Goal: Task Accomplishment & Management: Manage account settings

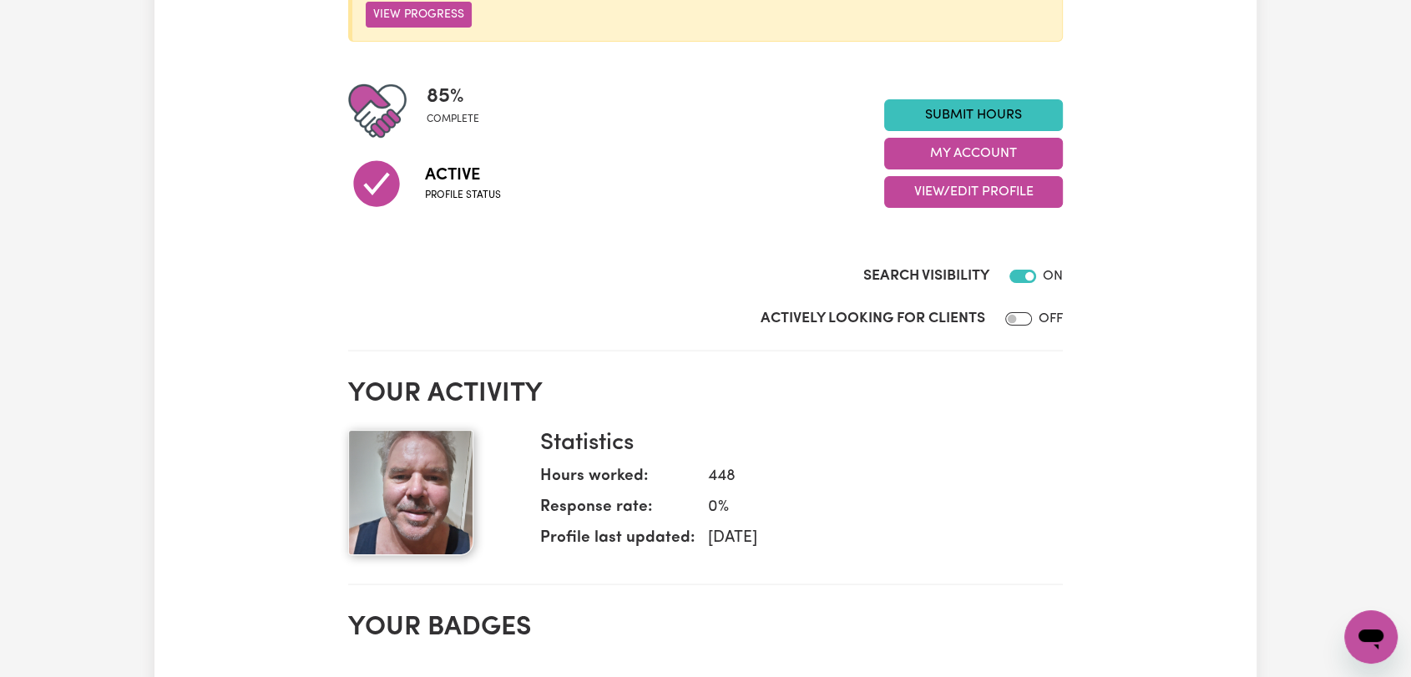
scroll to position [371, 0]
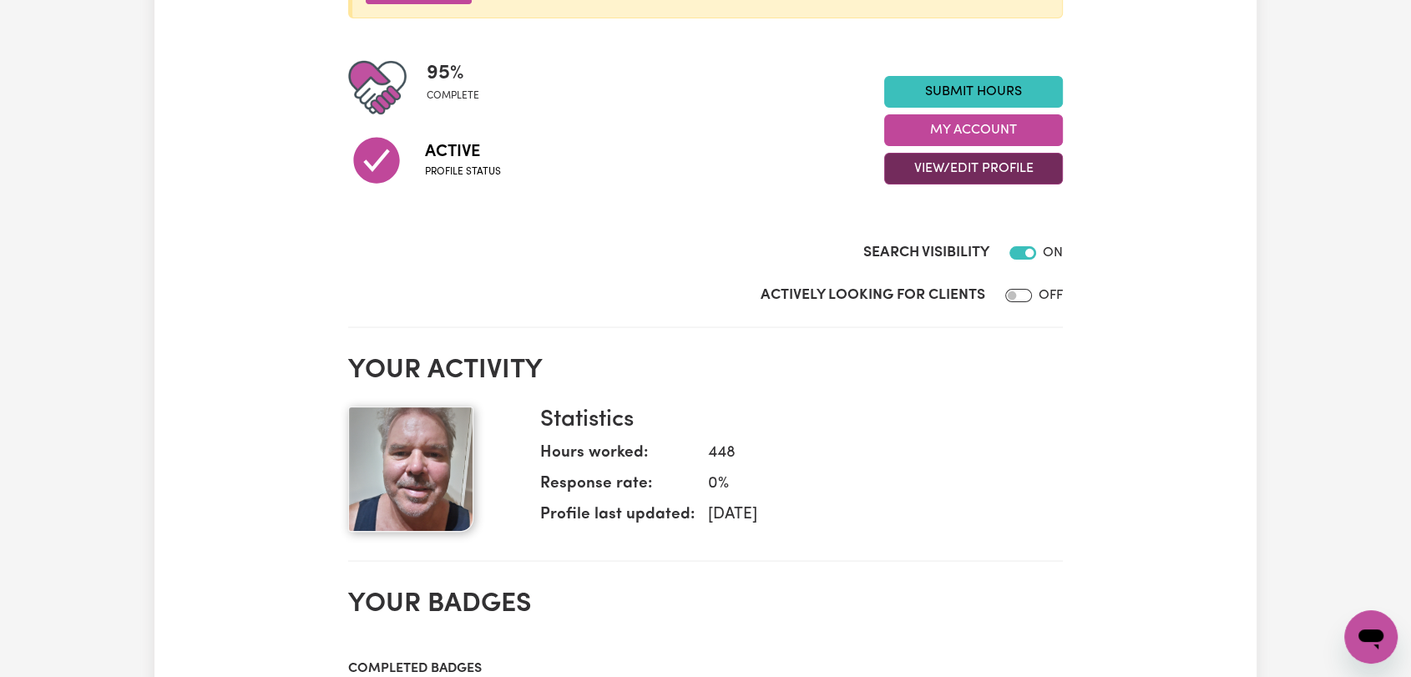
click at [995, 177] on button "View/Edit Profile" at bounding box center [973, 169] width 179 height 32
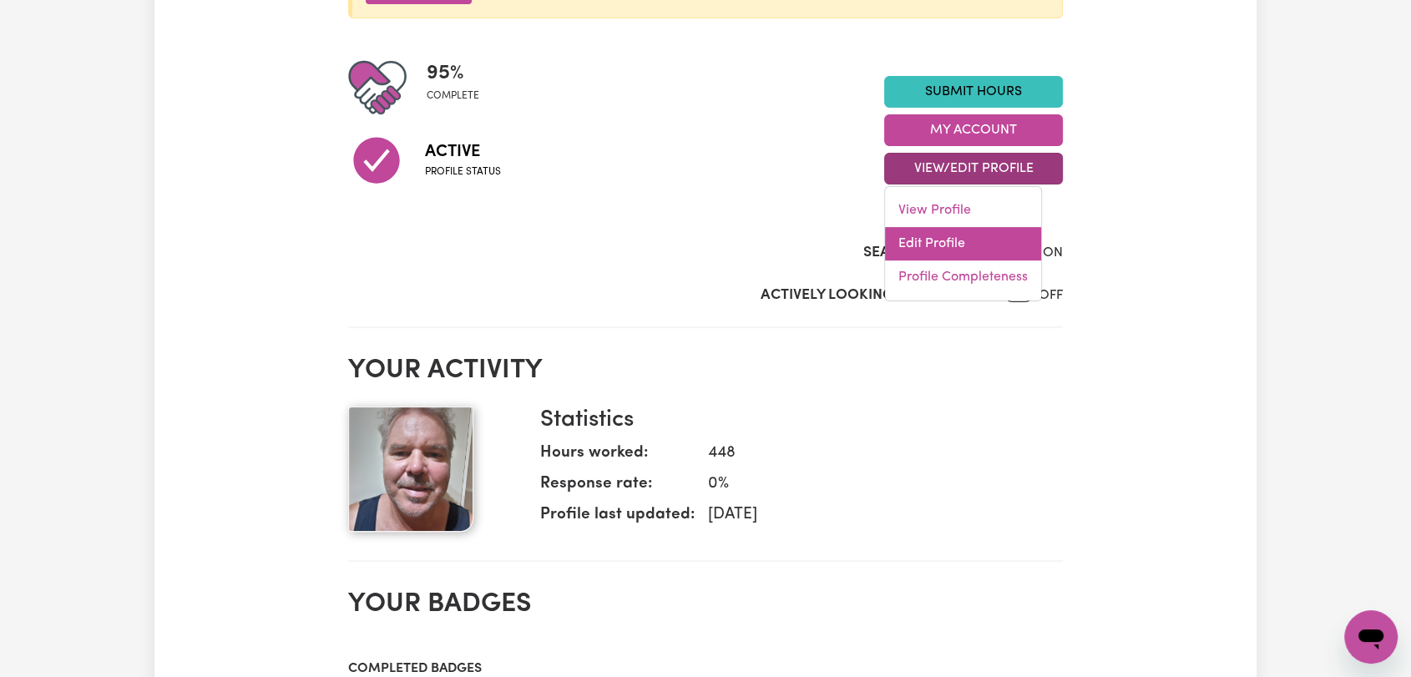
click at [951, 248] on link "Edit Profile" at bounding box center [963, 243] width 156 height 33
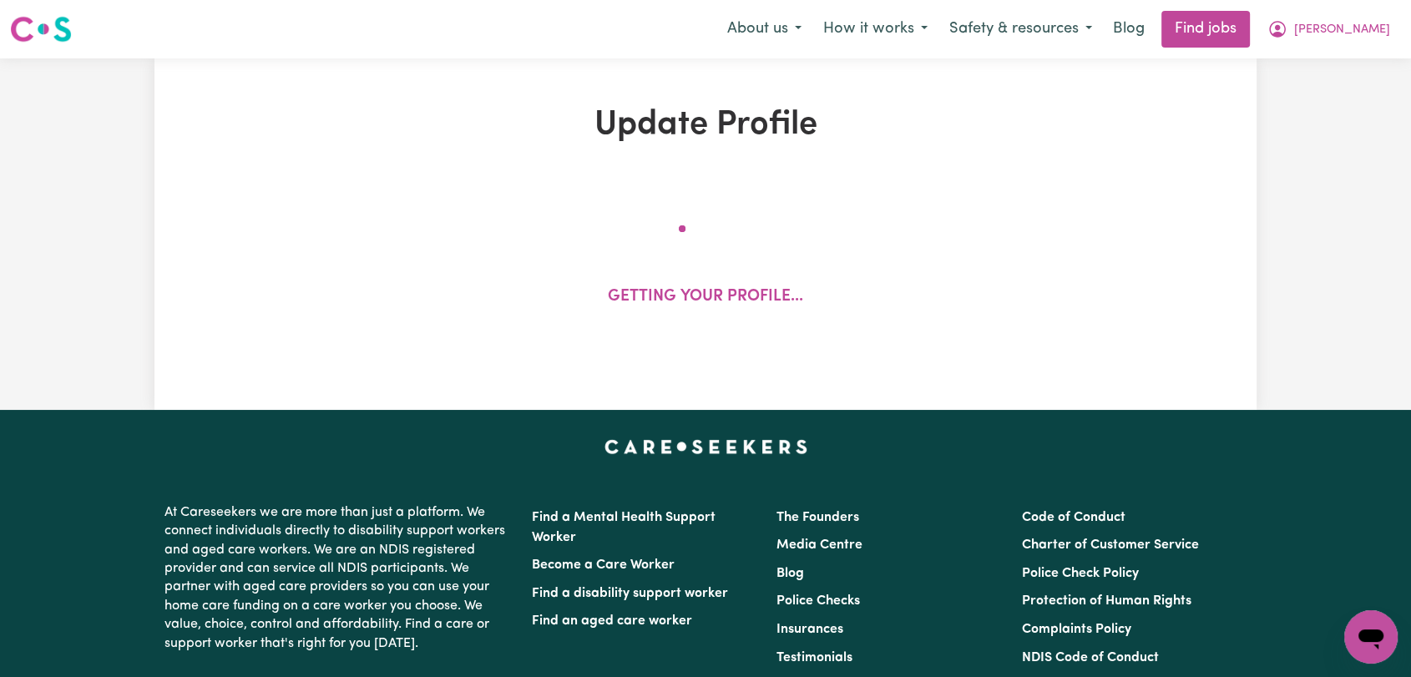
select select "[DEMOGRAPHIC_DATA]"
select select "[DEMOGRAPHIC_DATA] Citizen"
select select "Studying a healthcare related degree or qualification"
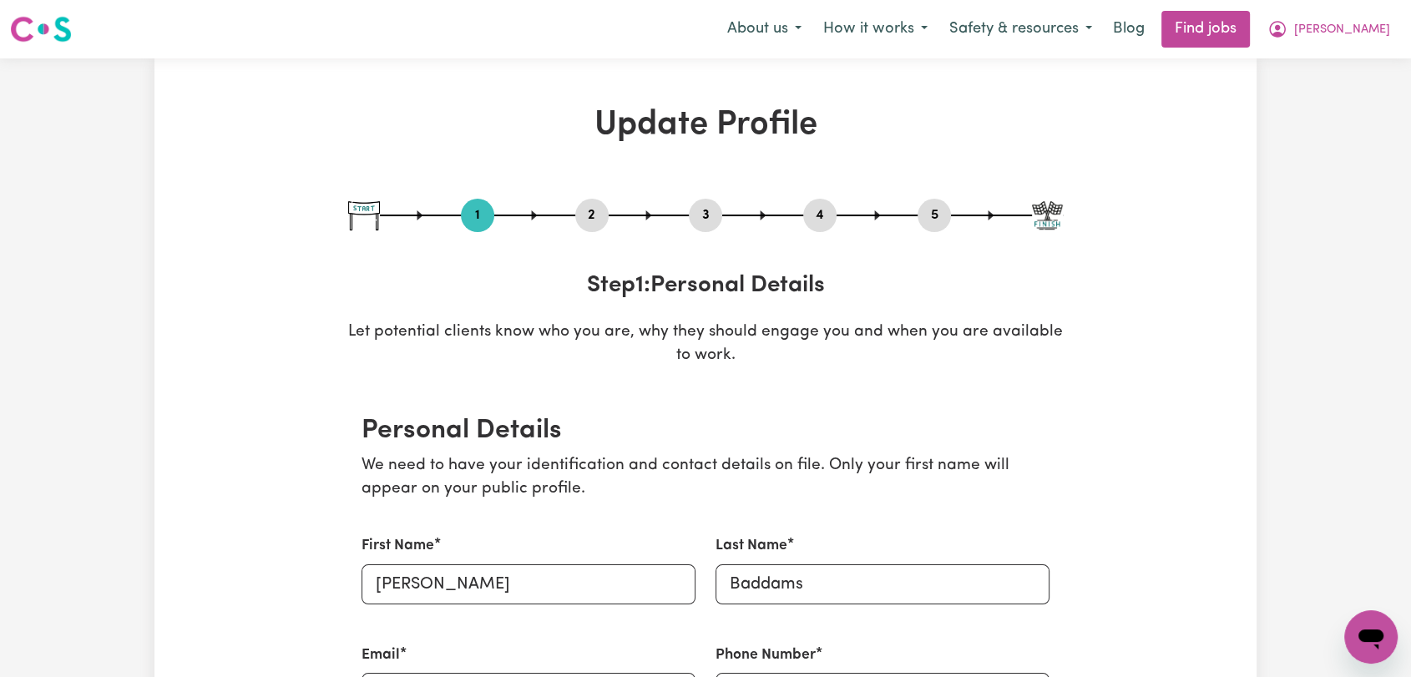
click at [712, 212] on button "3" at bounding box center [705, 215] width 33 height 22
select select "2016"
select select "2021"
select select "2022"
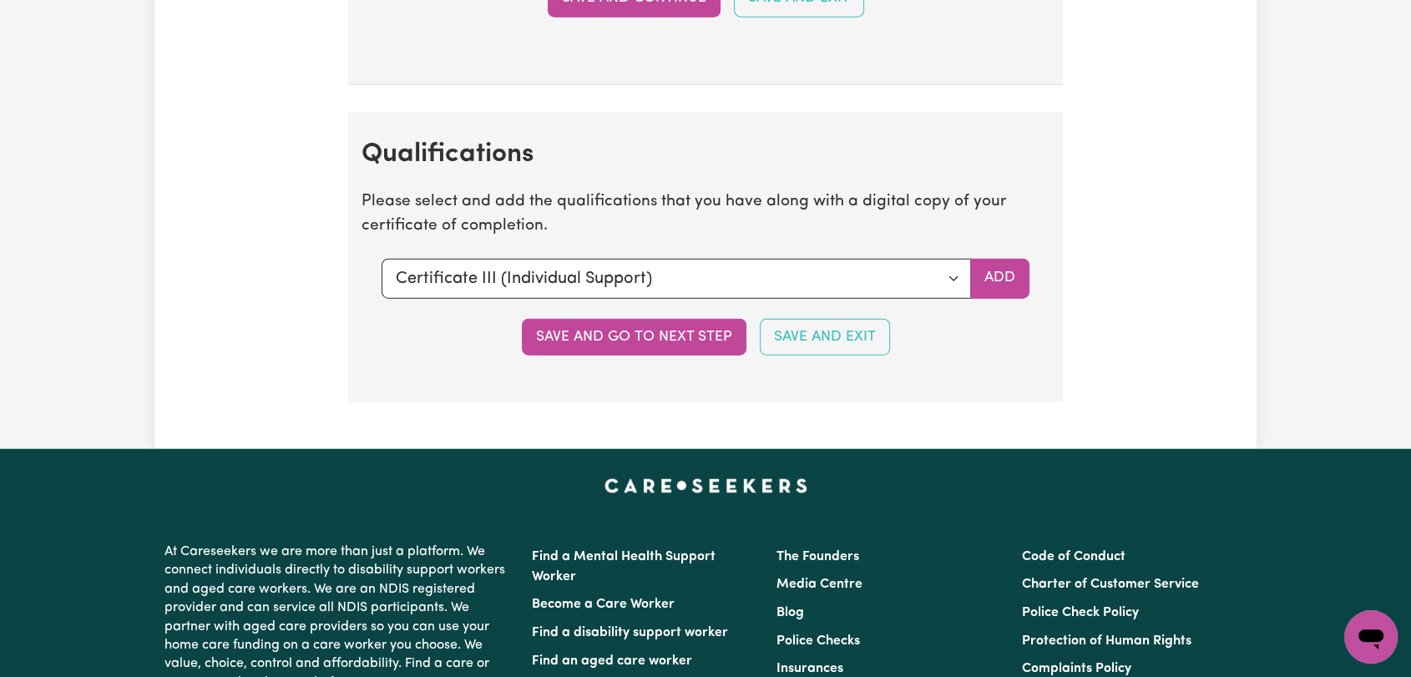
scroll to position [4173, 0]
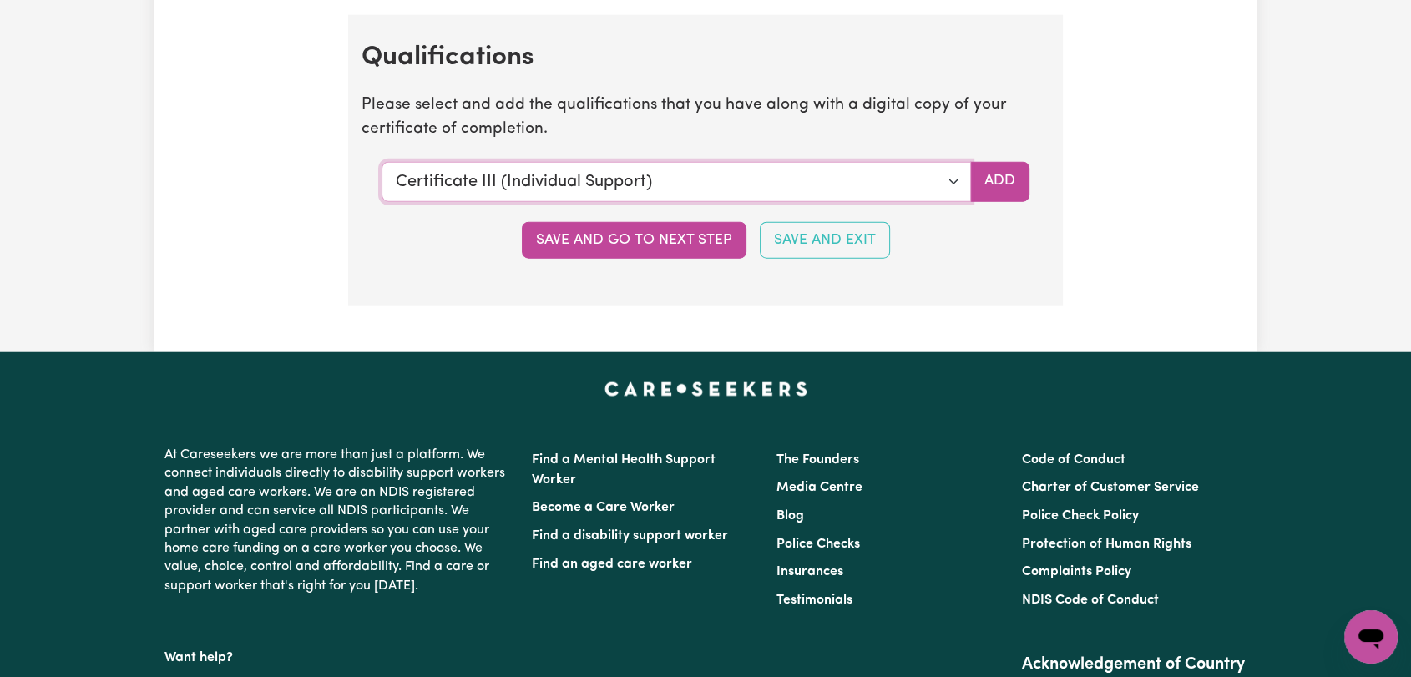
click at [943, 175] on select "Select a qualification to add... Certificate III (Individual Support) Certifica…" at bounding box center [675, 182] width 589 height 40
select select "[MEDICAL_DATA] Management"
click at [381, 162] on select "Select a qualification to add... Certificate III (Individual Support) Certifica…" at bounding box center [675, 182] width 589 height 40
click at [996, 169] on button "Add" at bounding box center [999, 182] width 59 height 40
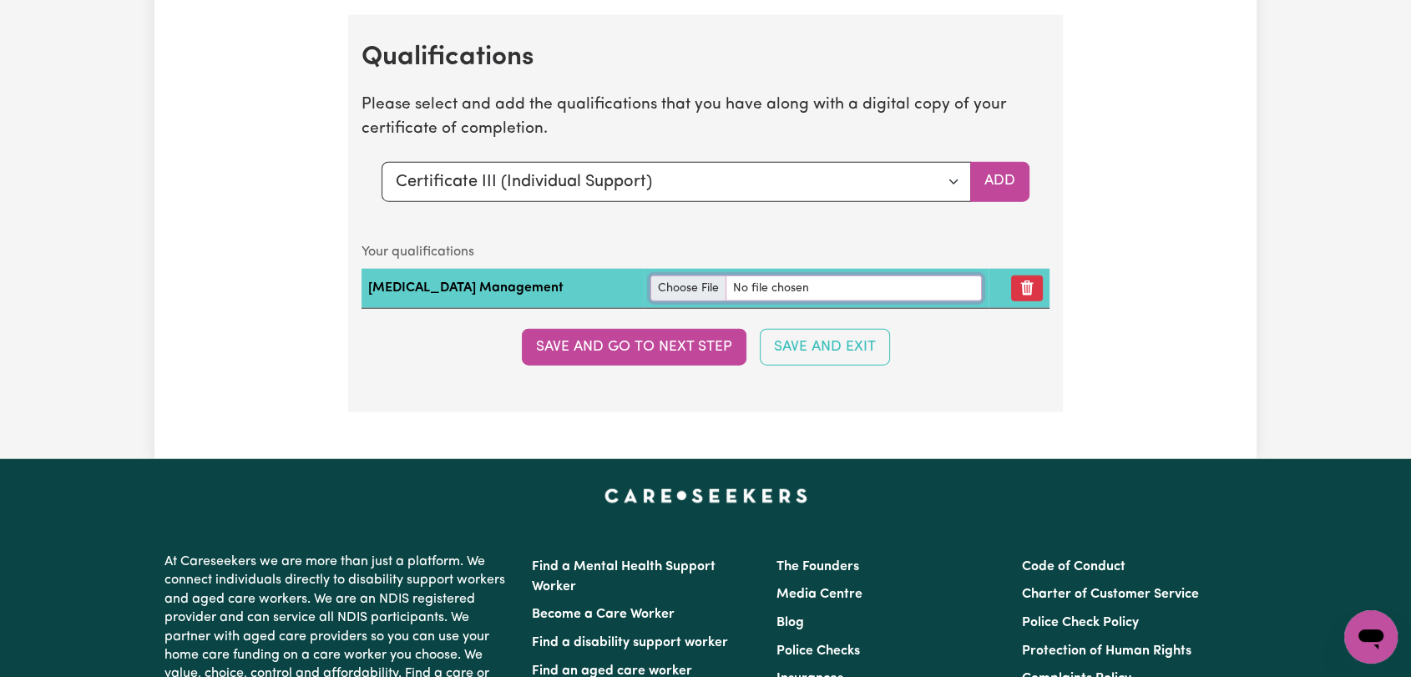
click at [650, 277] on input "file" at bounding box center [815, 288] width 331 height 26
type input "C:\fakepath\[PERSON_NAME] - [MEDICAL_DATA] Essentials Certificate.pdf"
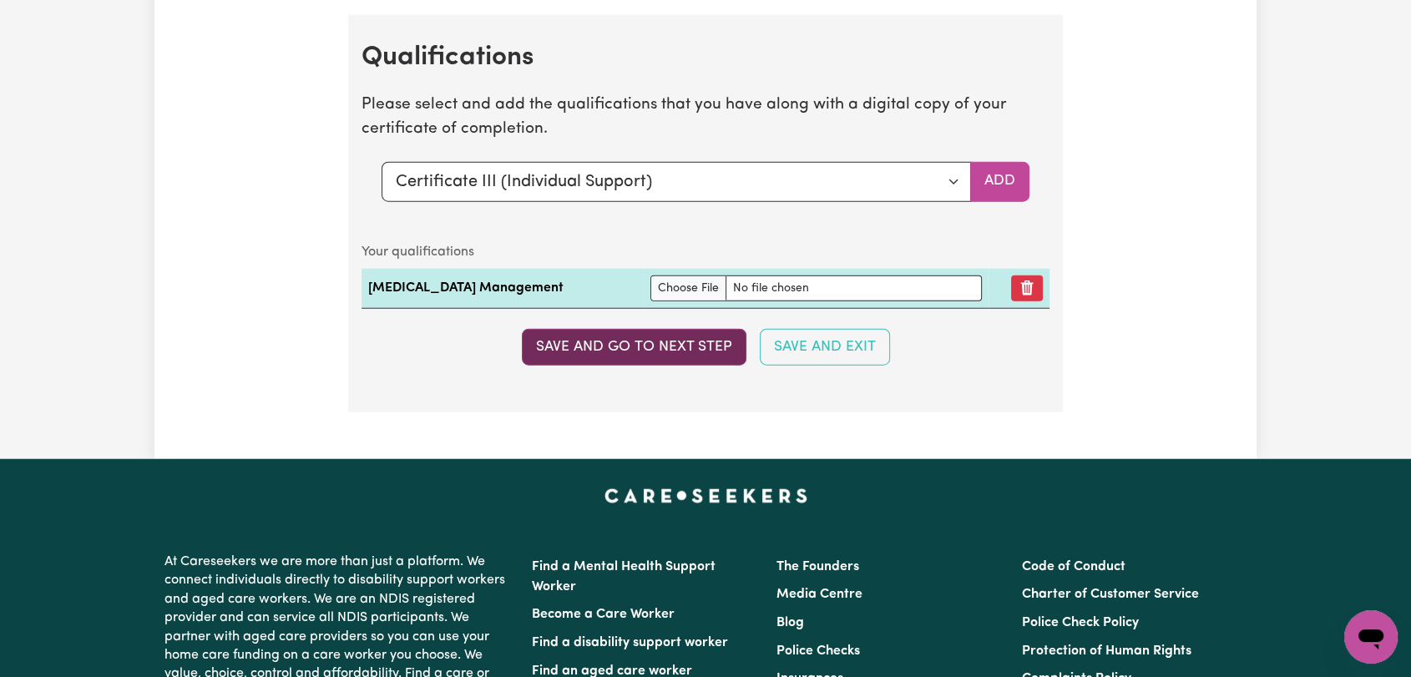
click at [621, 341] on button "Save and go to next step" at bounding box center [634, 347] width 225 height 37
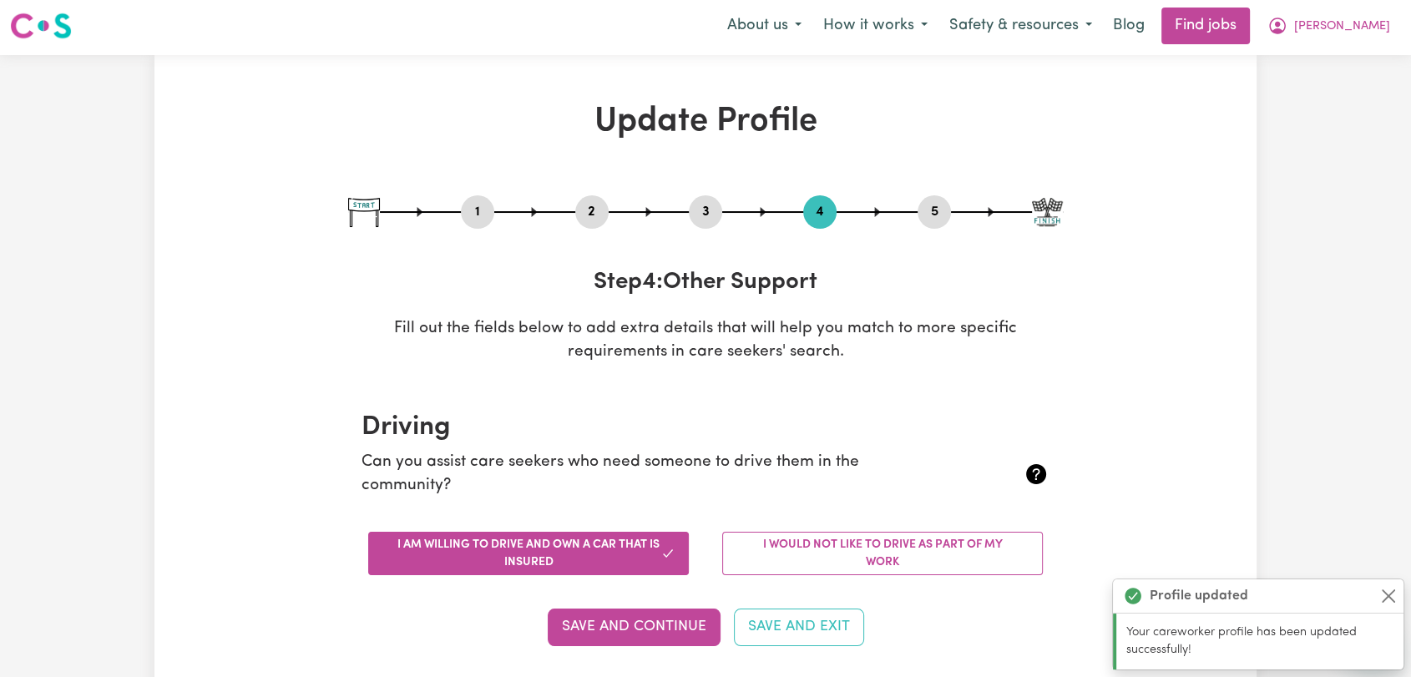
scroll to position [0, 0]
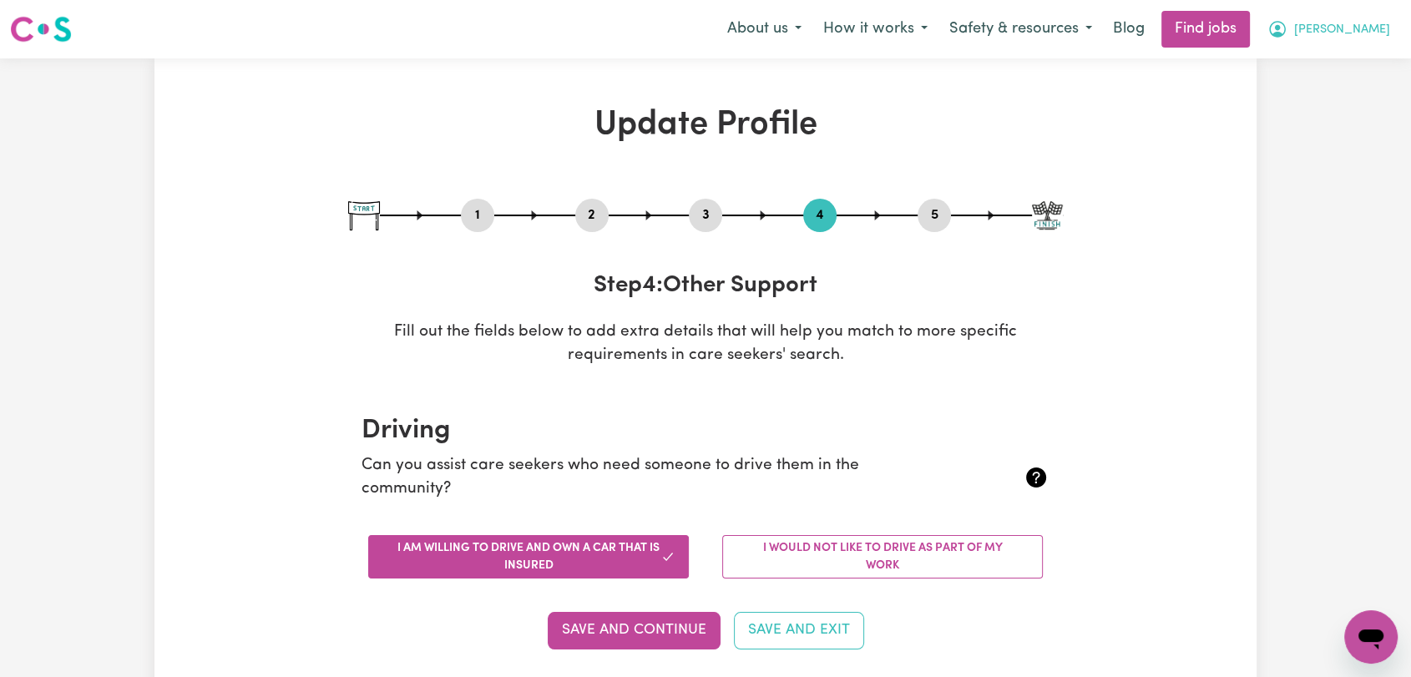
click at [1381, 28] on span "[PERSON_NAME]" at bounding box center [1342, 30] width 96 height 18
click at [1328, 120] on link "Logout" at bounding box center [1334, 128] width 132 height 32
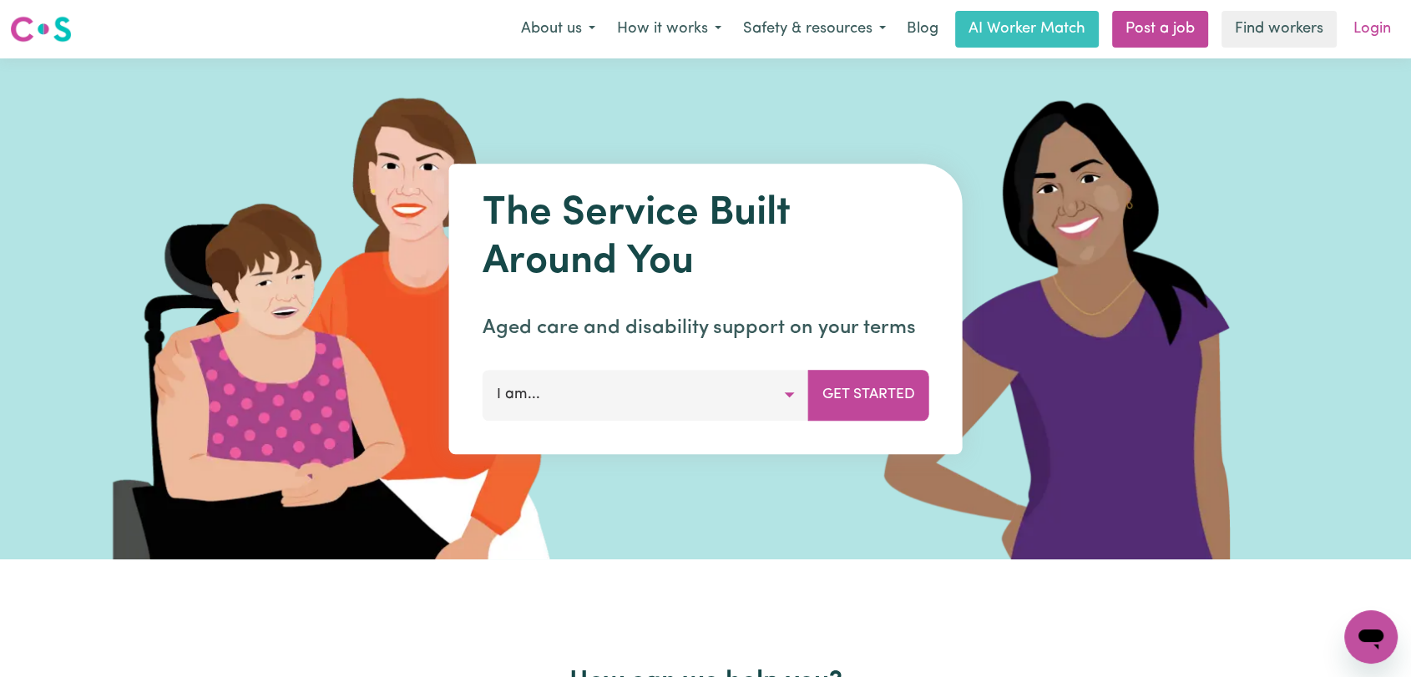
click at [1375, 28] on link "Login" at bounding box center [1372, 29] width 58 height 37
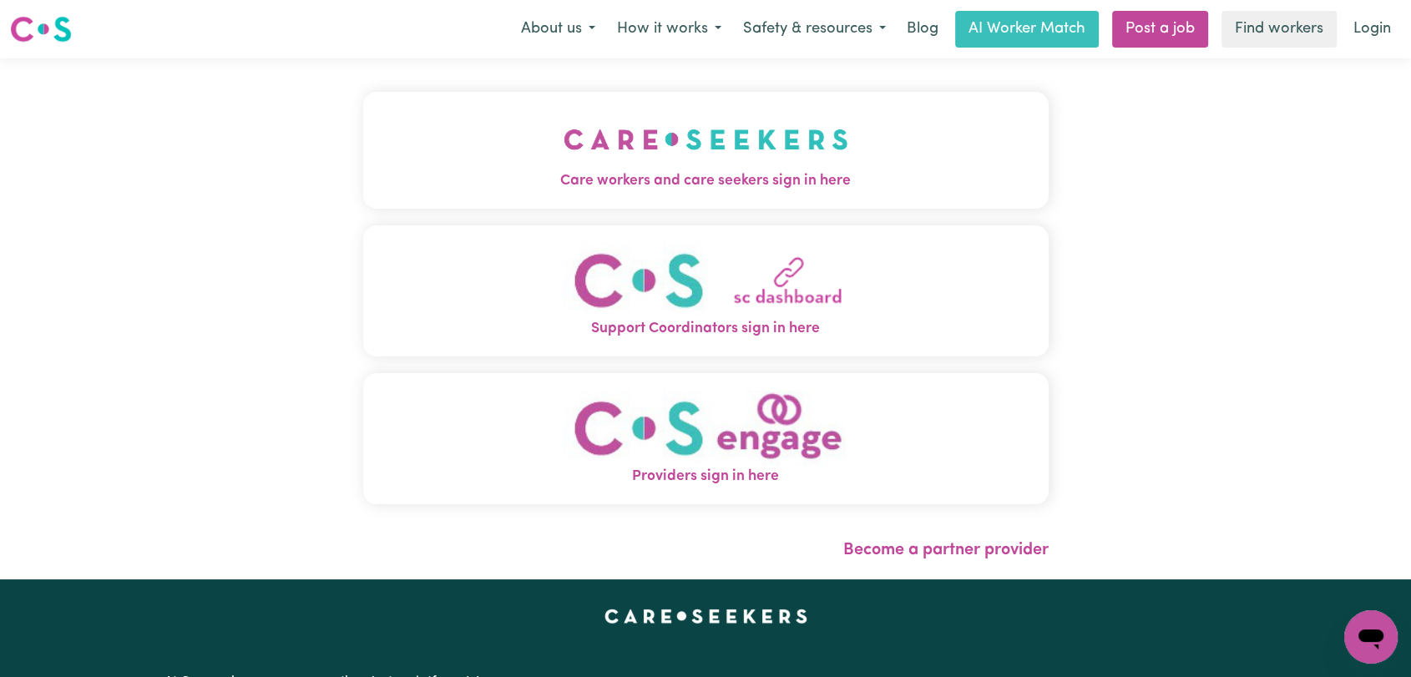
click at [513, 148] on button "Care workers and care seekers sign in here" at bounding box center [705, 150] width 685 height 117
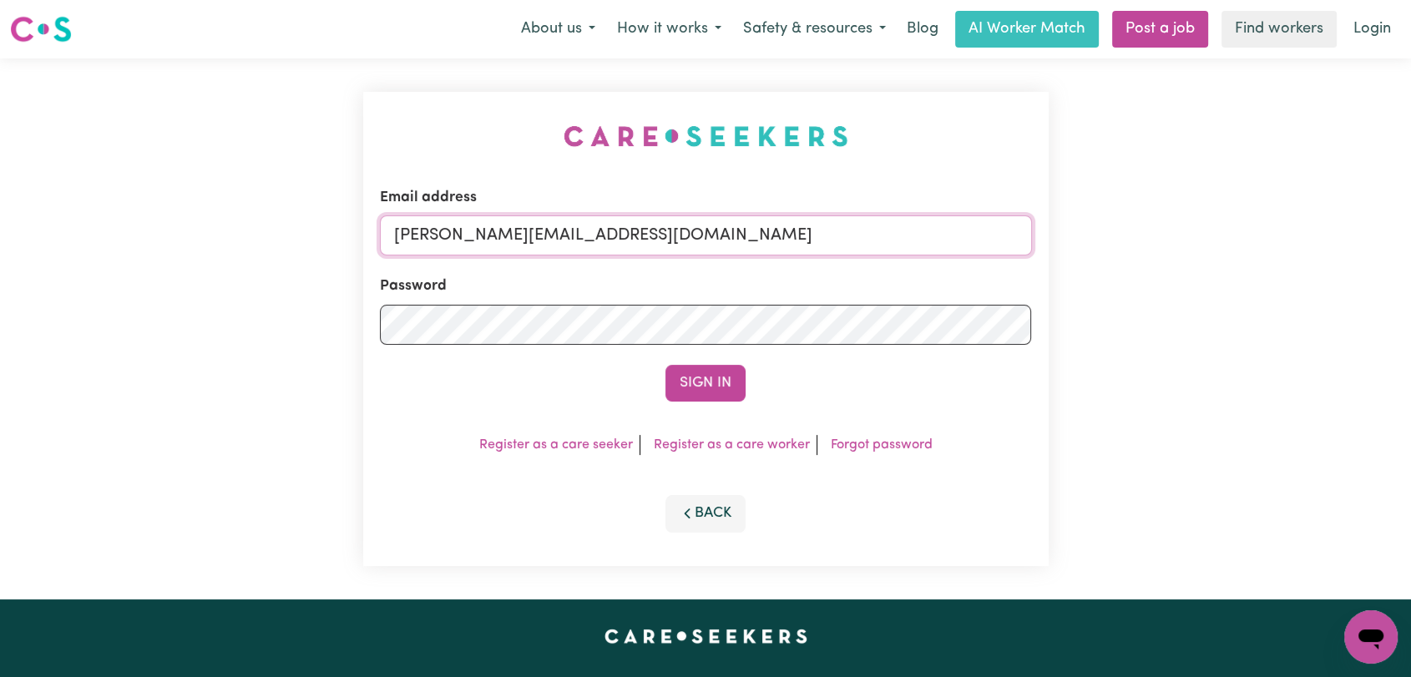
click at [652, 244] on input "[PERSON_NAME][EMAIL_ADDRESS][DOMAIN_NAME]" at bounding box center [706, 235] width 652 height 40
drag, startPoint x: 482, startPoint y: 239, endPoint x: 765, endPoint y: 244, distance: 283.0
click at [765, 244] on input "Superuser~[EMAIL_ADDRESS][DOMAIN_NAME]" at bounding box center [706, 235] width 652 height 40
type input "Superuser~[EMAIL_ADDRESS][DOMAIN_NAME]"
click at [731, 382] on button "Sign In" at bounding box center [705, 383] width 80 height 37
